Goal: Find specific page/section: Find specific page/section

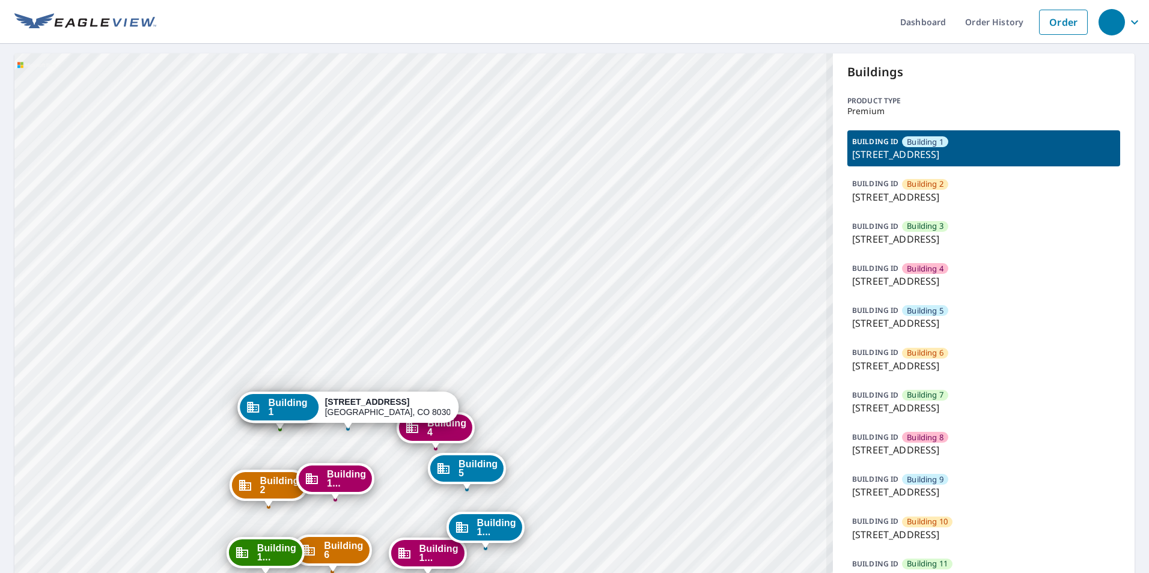
drag, startPoint x: 611, startPoint y: 461, endPoint x: 619, endPoint y: 318, distance: 143.3
click at [619, 318] on div "Building [GEOGRAPHIC_DATA][STREET_ADDRESS] [GEOGRAPHIC_DATA][STREET_ADDRESS] [G…" at bounding box center [423, 452] width 819 height 798
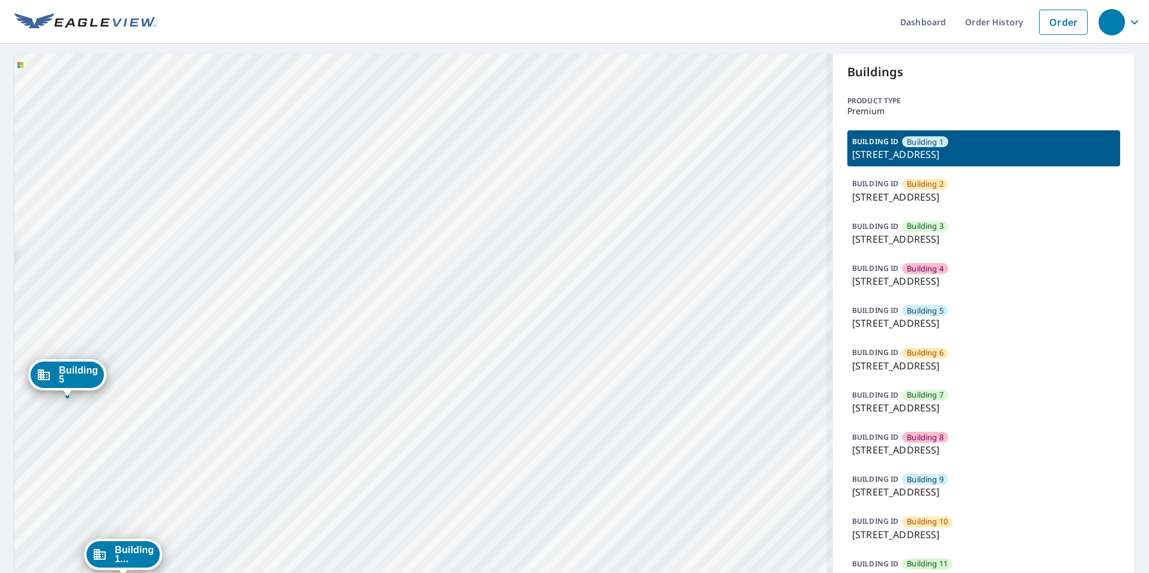
drag, startPoint x: 556, startPoint y: 352, endPoint x: 590, endPoint y: 268, distance: 90.3
click at [601, 268] on div "Building [GEOGRAPHIC_DATA][STREET_ADDRESS] [GEOGRAPHIC_DATA][STREET_ADDRESS] [G…" at bounding box center [423, 452] width 819 height 798
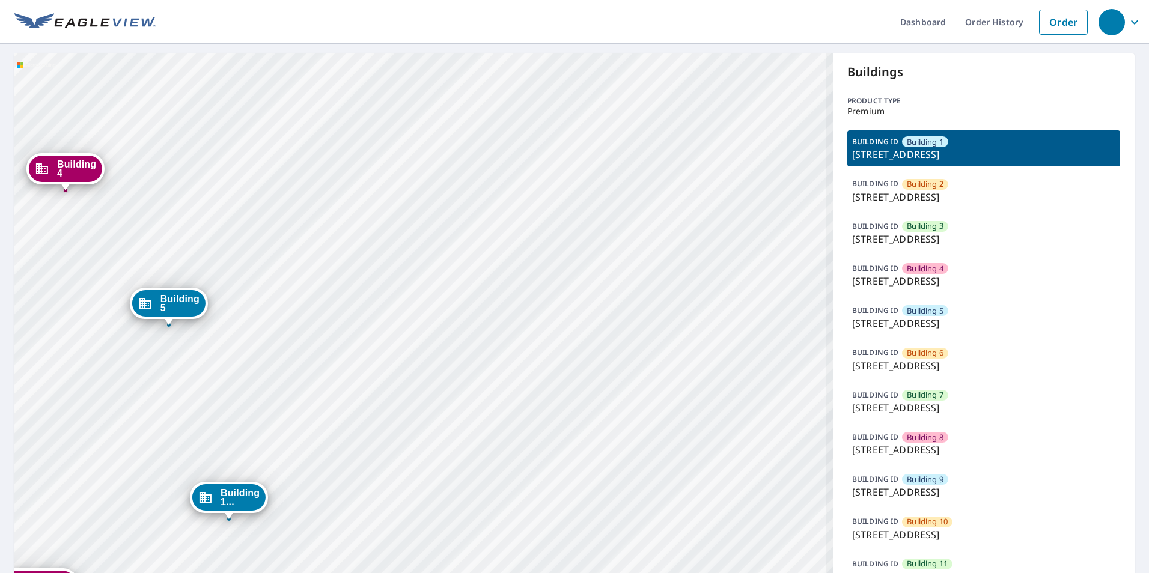
drag, startPoint x: 502, startPoint y: 335, endPoint x: 521, endPoint y: 338, distance: 18.9
click at [551, 332] on div "Building [GEOGRAPHIC_DATA][STREET_ADDRESS] [GEOGRAPHIC_DATA][STREET_ADDRESS] [G…" at bounding box center [423, 452] width 819 height 798
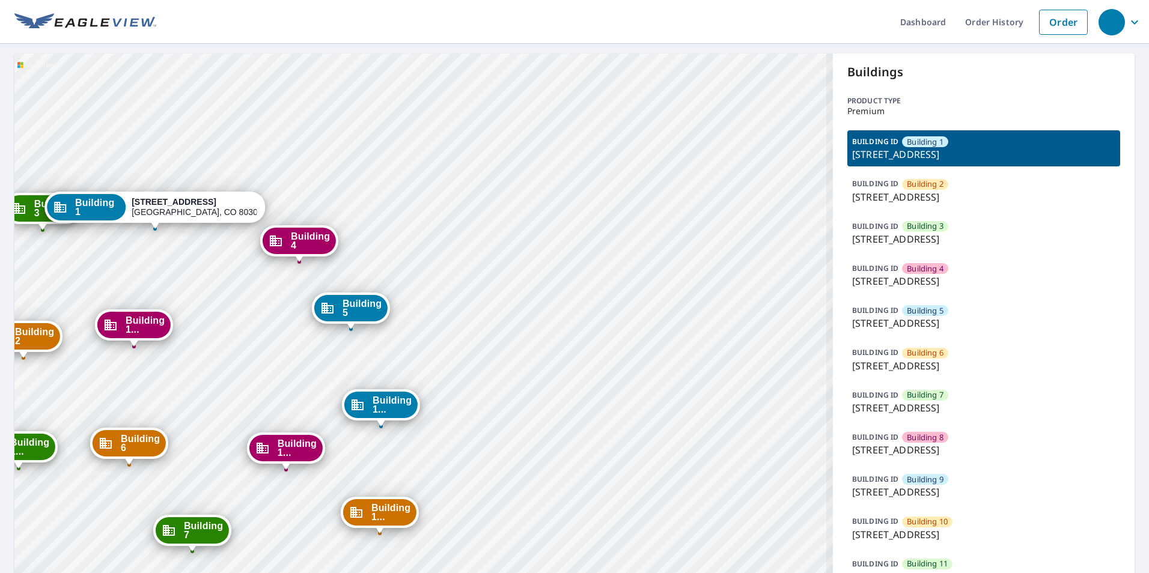
drag, startPoint x: 508, startPoint y: 331, endPoint x: 522, endPoint y: 326, distance: 14.6
click at [521, 327] on div "Building [GEOGRAPHIC_DATA][STREET_ADDRESS] [GEOGRAPHIC_DATA][STREET_ADDRESS] [G…" at bounding box center [423, 452] width 819 height 798
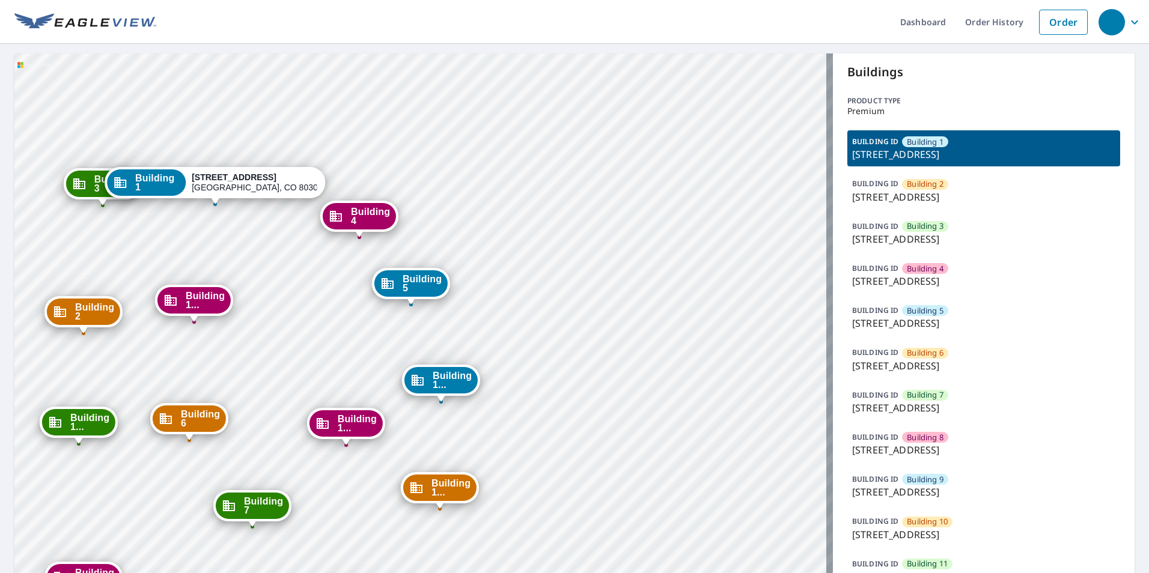
drag, startPoint x: 381, startPoint y: 347, endPoint x: 387, endPoint y: 334, distance: 14.3
click at [387, 338] on div "Building [GEOGRAPHIC_DATA][STREET_ADDRESS] [GEOGRAPHIC_DATA][STREET_ADDRESS] [G…" at bounding box center [423, 452] width 819 height 798
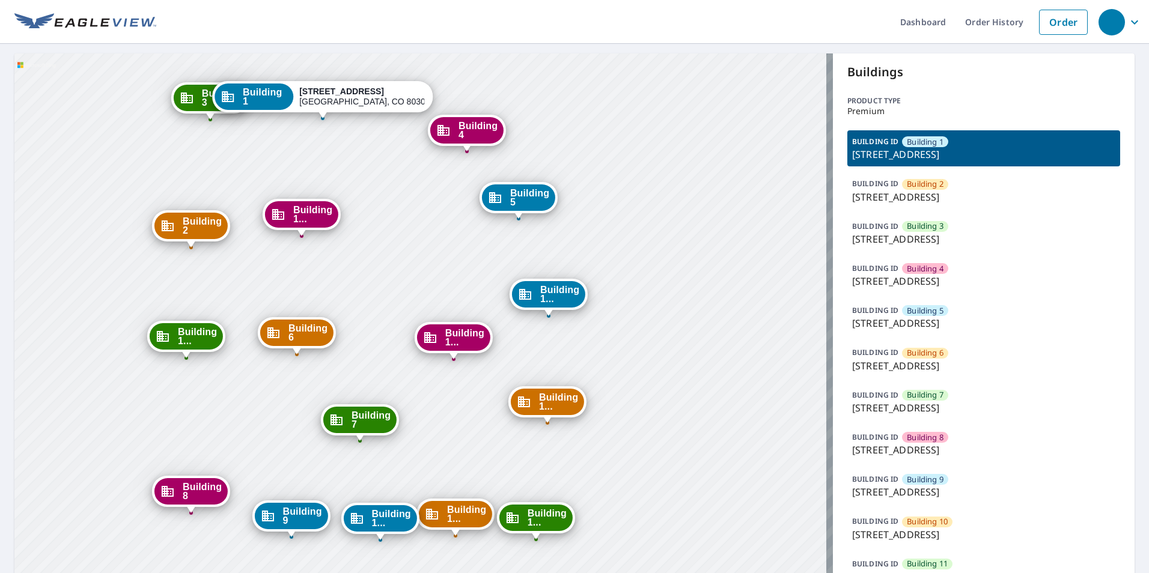
drag, startPoint x: 409, startPoint y: 500, endPoint x: 451, endPoint y: 451, distance: 64.8
click at [451, 451] on div "Building [GEOGRAPHIC_DATA][STREET_ADDRESS] [GEOGRAPHIC_DATA][STREET_ADDRESS] [G…" at bounding box center [423, 452] width 819 height 798
